Goal: Book appointment/travel/reservation

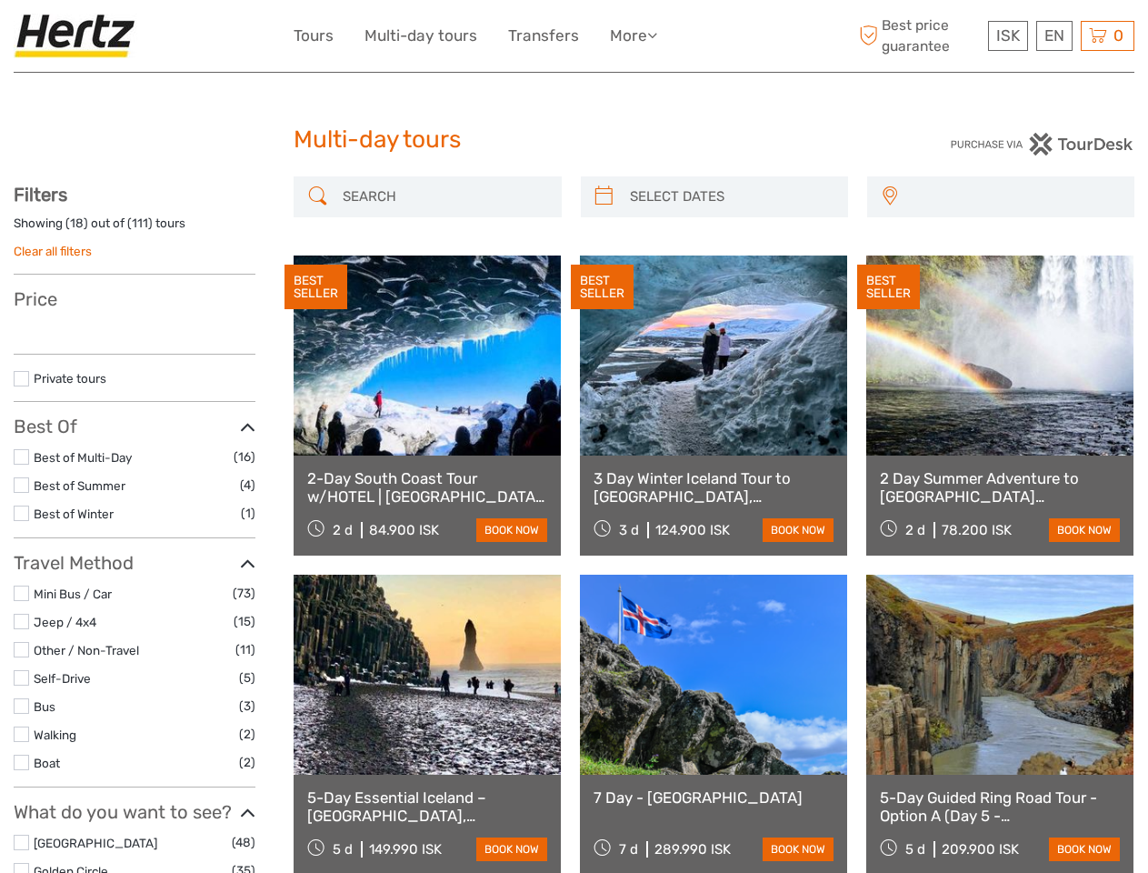
select select
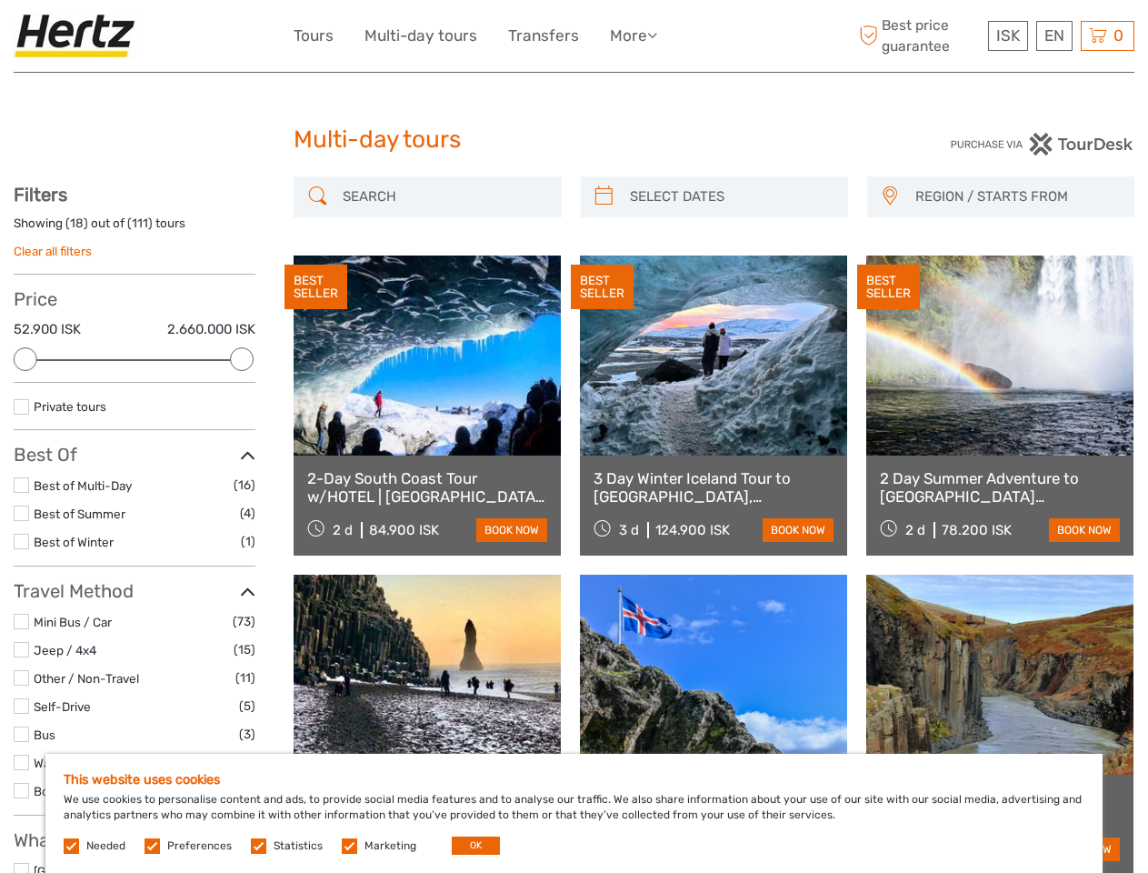
click at [491, 35] on ul "Tours Multi-day tours Transfers More Food & drink Travel Articles Back to Back …" at bounding box center [489, 36] width 391 height 26
click at [634, 35] on link "More" at bounding box center [633, 36] width 47 height 26
click at [656, 35] on icon at bounding box center [652, 34] width 10 height 15
click at [1007, 35] on span "ISK" at bounding box center [1008, 35] width 24 height 18
click at [1054, 35] on div "EN English Español Deutsch" at bounding box center [1054, 36] width 36 height 30
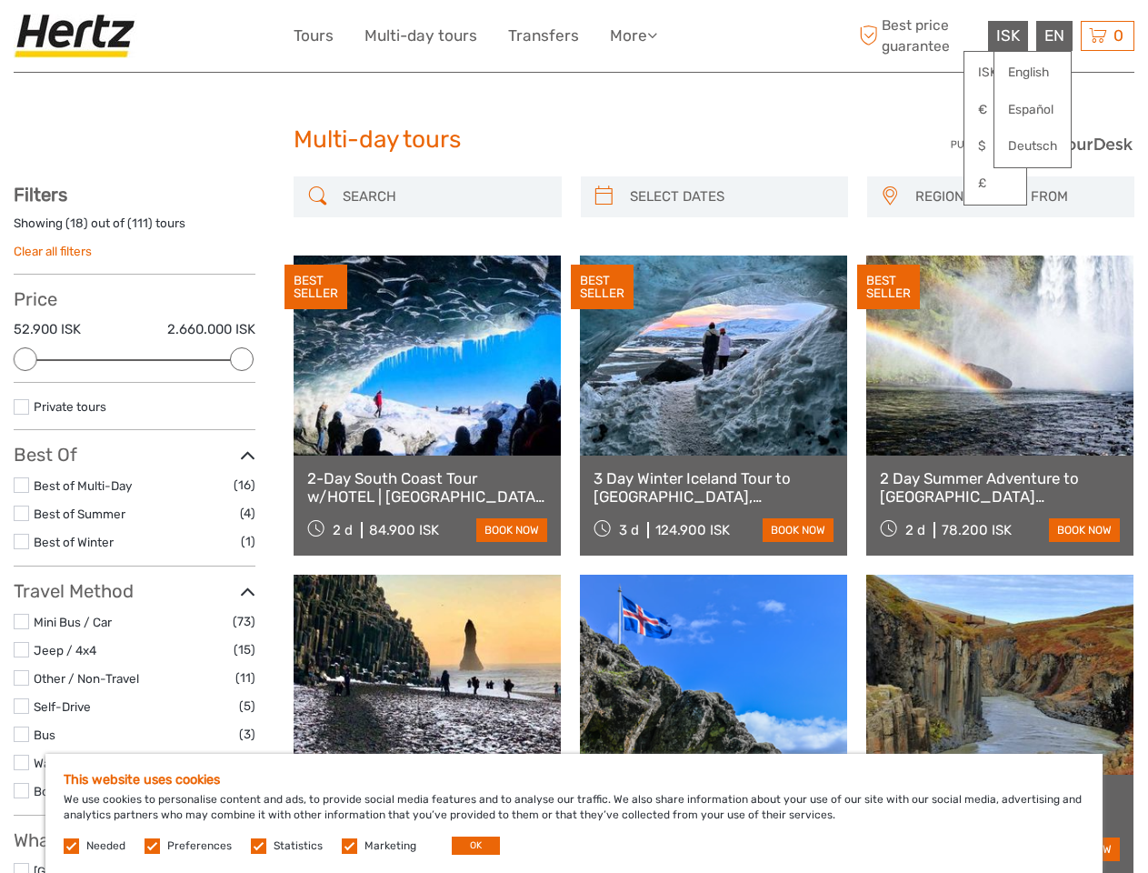
click at [1107, 35] on div "0 Items Total 0 ISK Checkout The shopping cart is empty." at bounding box center [1108, 36] width 54 height 30
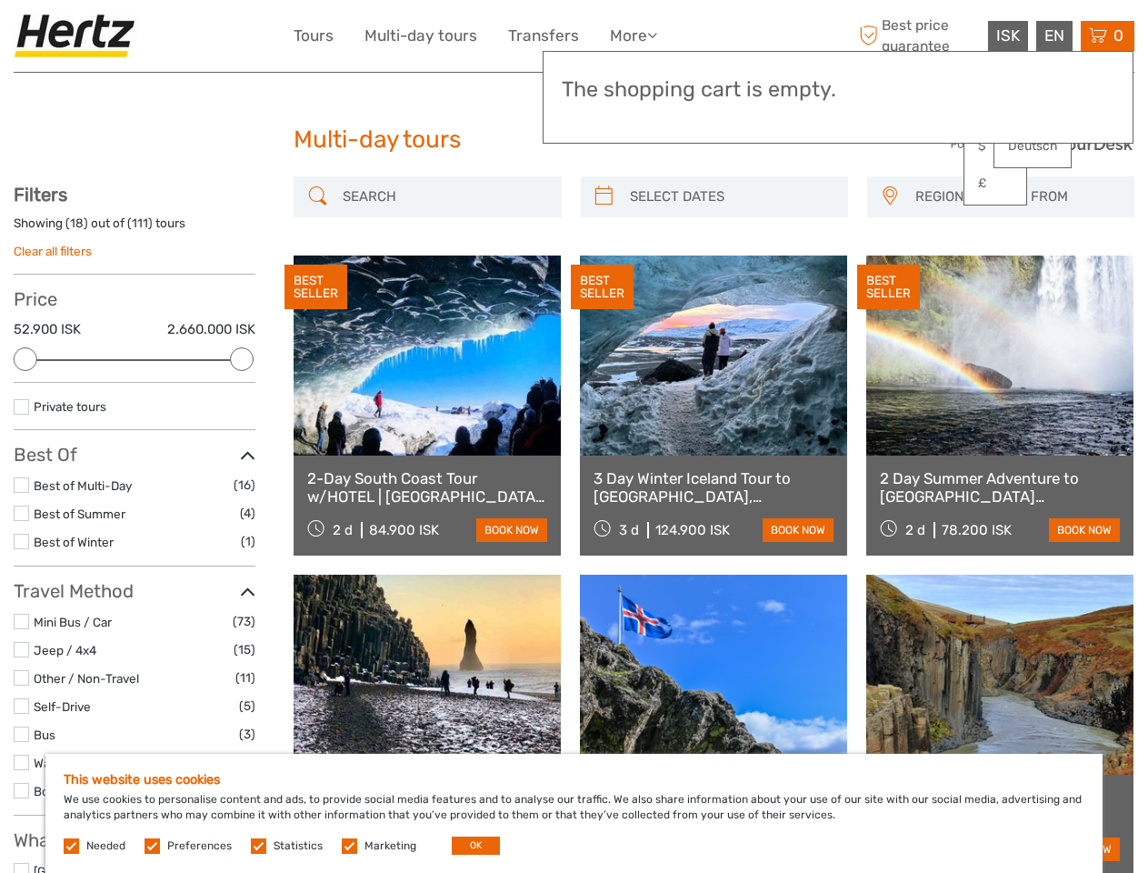
click at [25, 359] on div at bounding box center [26, 359] width 24 height 24
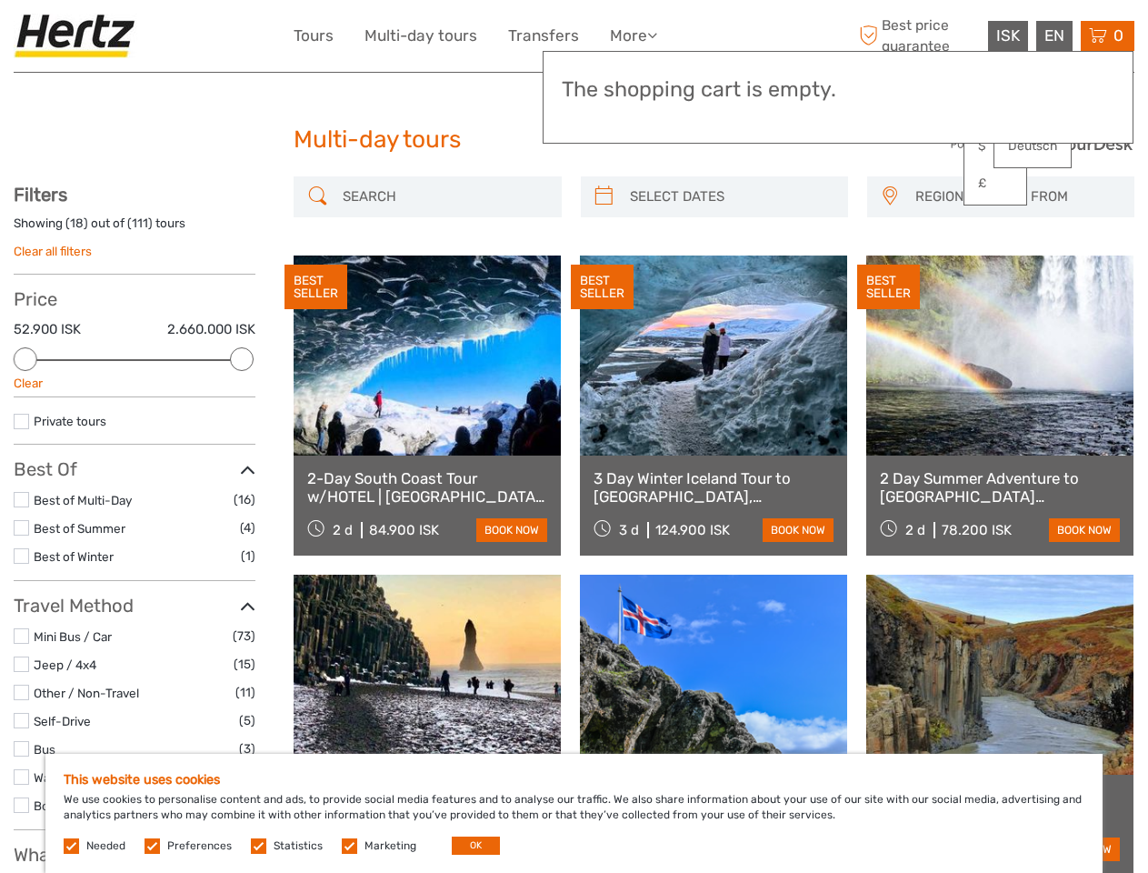
click at [604, 265] on div "BEST SELLER" at bounding box center [602, 287] width 63 height 45
click at [730, 255] on link at bounding box center [713, 355] width 267 height 200
